Goal: Transaction & Acquisition: Purchase product/service

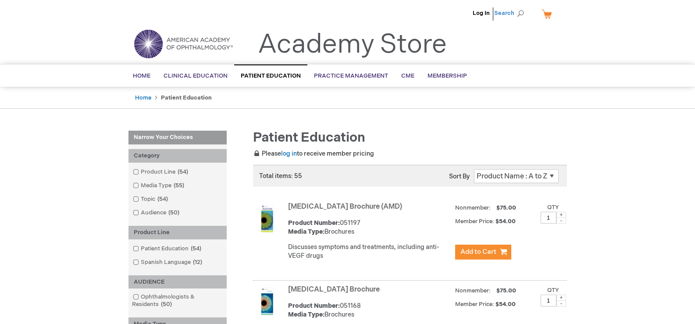
click at [521, 14] on span "Search" at bounding box center [511, 13] width 33 height 18
type input "stye"
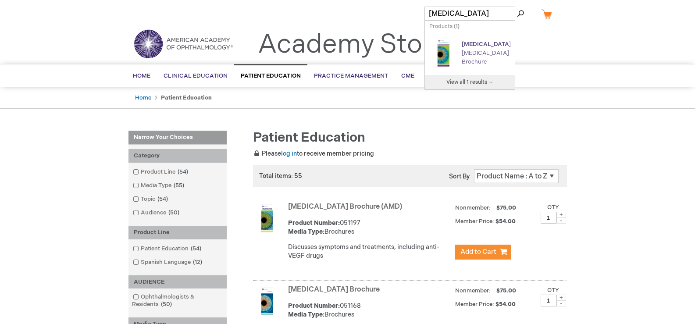
click at [482, 50] on div "Stye and Chalazion Brochure" at bounding box center [486, 53] width 49 height 26
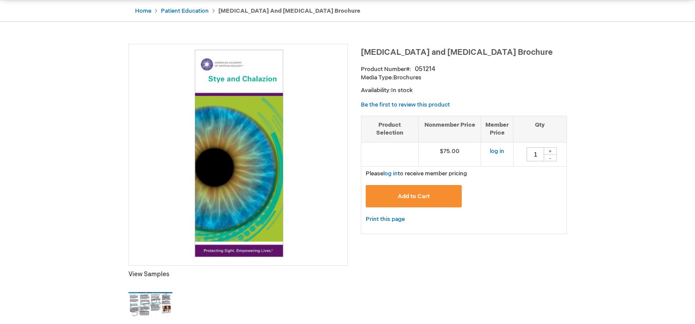
scroll to position [88, 0]
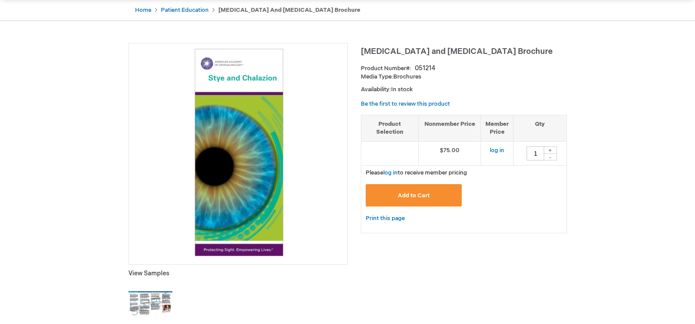
click at [548, 149] on div "+" at bounding box center [550, 150] width 13 height 7
type input "2"
click at [501, 149] on link "log in" at bounding box center [497, 150] width 14 height 7
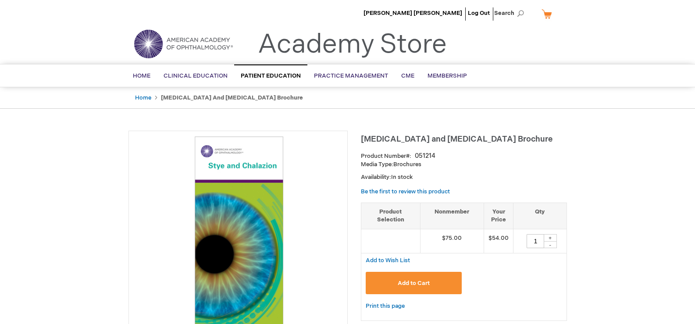
click at [550, 238] on div "+" at bounding box center [550, 237] width 13 height 7
type input "2"
click at [507, 260] on div "Add to Wish List" at bounding box center [464, 261] width 206 height 14
click at [417, 281] on span "Add to Cart" at bounding box center [414, 283] width 32 height 7
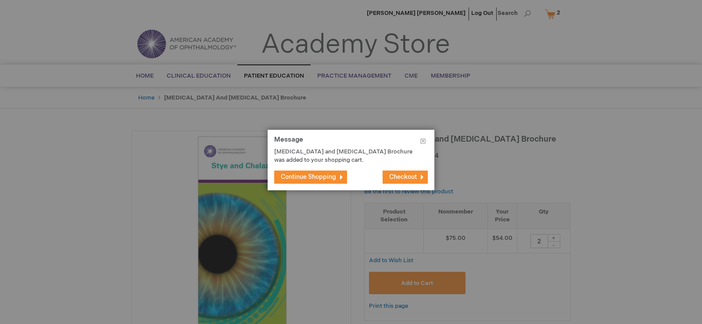
click at [403, 179] on span "Checkout" at bounding box center [403, 176] width 28 height 7
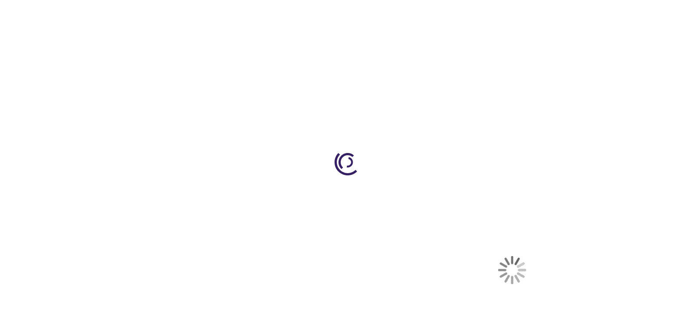
select select "US"
select select "32"
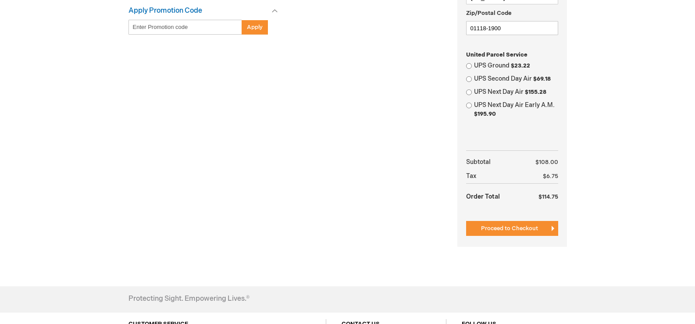
scroll to position [351, 0]
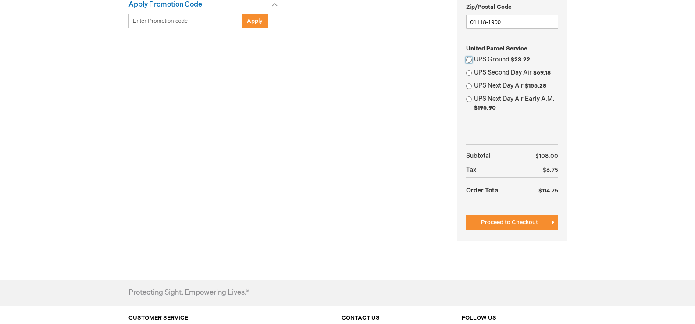
click at [470, 61] on input "UPS Ground $23.22" at bounding box center [469, 60] width 6 height 6
radio input "true"
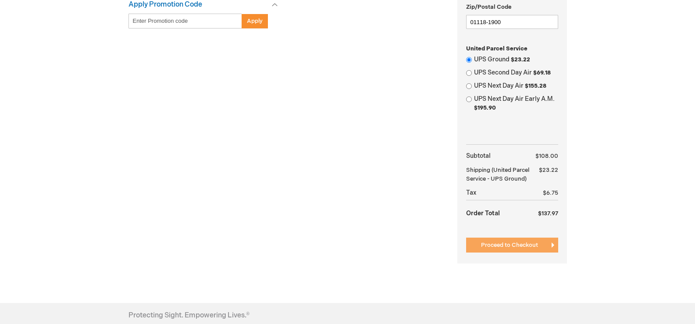
click at [511, 249] on span "Proceed to Checkout" at bounding box center [509, 245] width 57 height 7
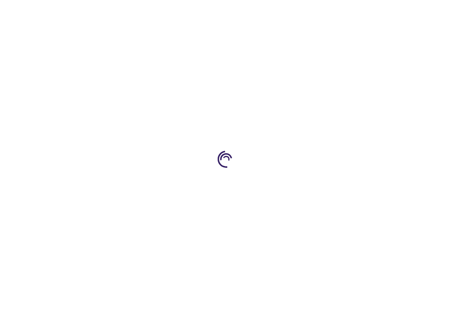
scroll to position [351, 0]
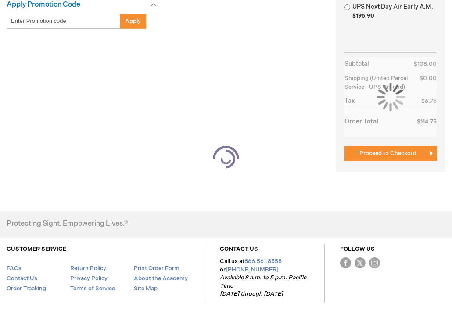
select select "US"
select select "32"
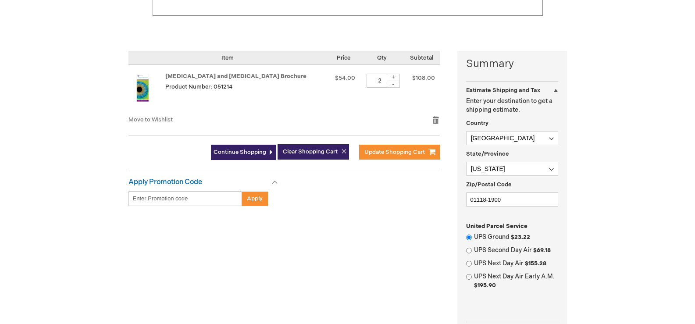
scroll to position [176, 0]
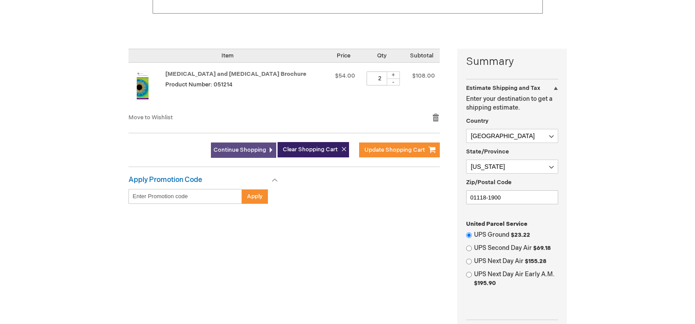
click at [240, 149] on span "Continue Shopping" at bounding box center [240, 150] width 53 height 7
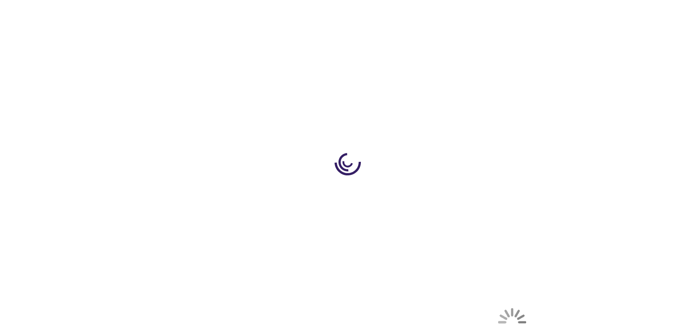
select select "US"
select select "32"
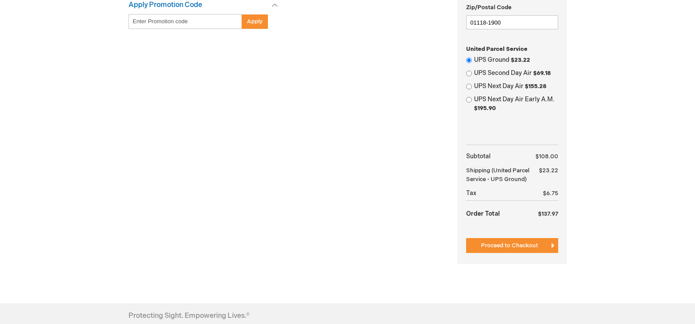
scroll to position [351, 0]
click at [508, 249] on span "Proceed to Checkout" at bounding box center [509, 245] width 57 height 7
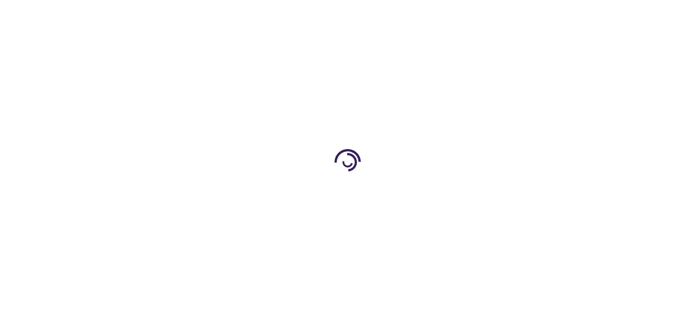
scroll to position [351, 0]
select select "US"
select select "32"
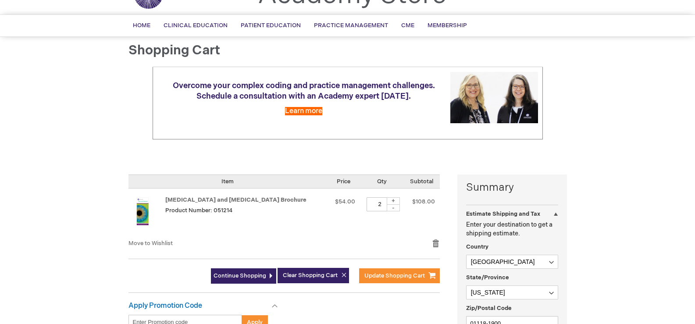
scroll to position [0, 0]
